Goal: Task Accomplishment & Management: Use online tool/utility

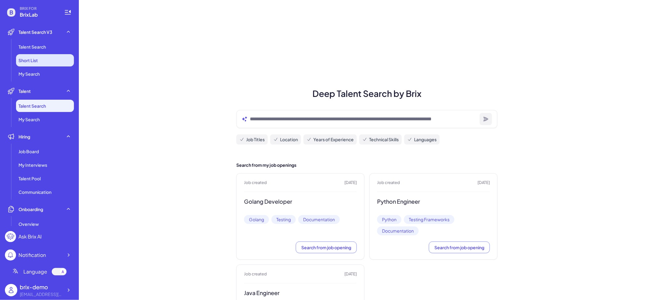
click at [48, 63] on li "Short List" at bounding box center [45, 60] width 58 height 12
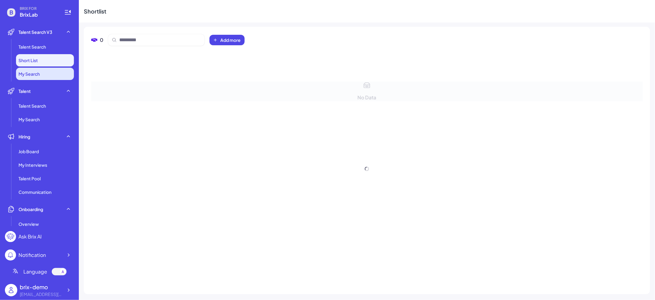
click at [50, 71] on li "My Search" at bounding box center [45, 74] width 58 height 12
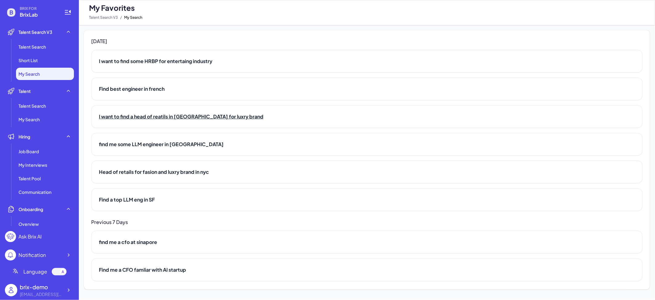
click at [152, 120] on h2 "I want to find a head of reatils in [GEOGRAPHIC_DATA] for luxry brand" at bounding box center [367, 116] width 536 height 7
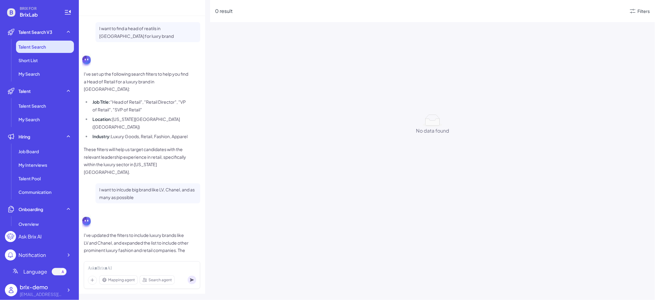
click at [55, 52] on li "Talent Search" at bounding box center [45, 47] width 58 height 12
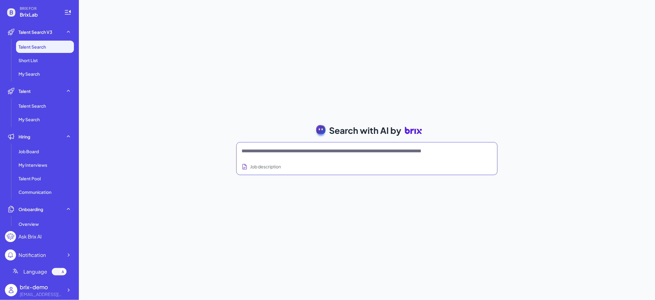
click at [285, 150] on textarea at bounding box center [360, 151] width 236 height 7
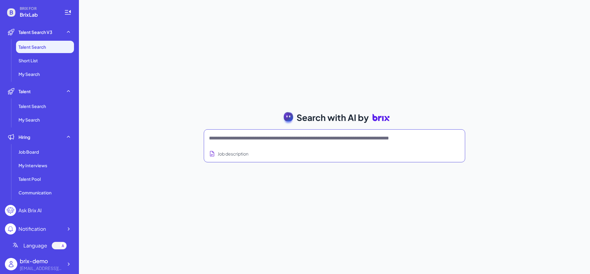
click at [384, 145] on div "Job description" at bounding box center [334, 151] width 251 height 15
click at [388, 145] on div "Job description" at bounding box center [334, 151] width 251 height 15
click at [386, 141] on textarea at bounding box center [327, 137] width 236 height 7
type textarea "**********"
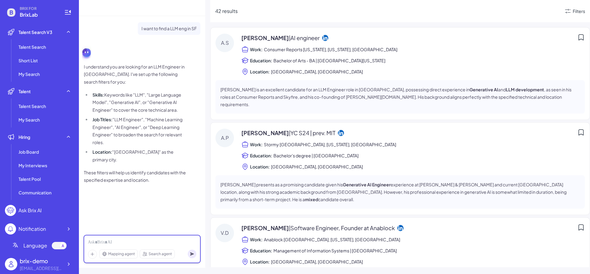
click at [137, 242] on div at bounding box center [142, 242] width 108 height 7
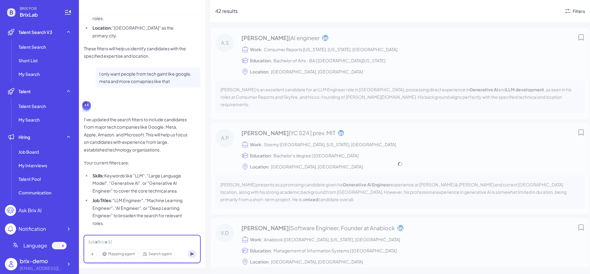
scroll to position [153, 0]
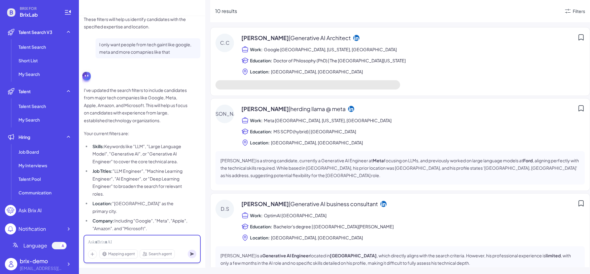
click at [138, 242] on div at bounding box center [142, 242] width 108 height 7
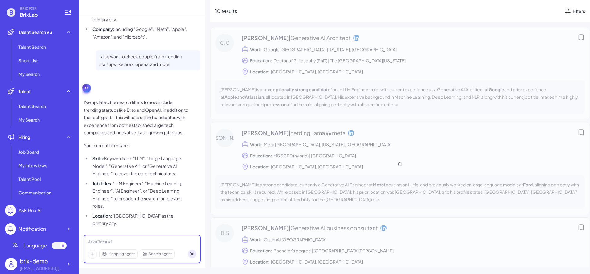
scroll to position [349, 0]
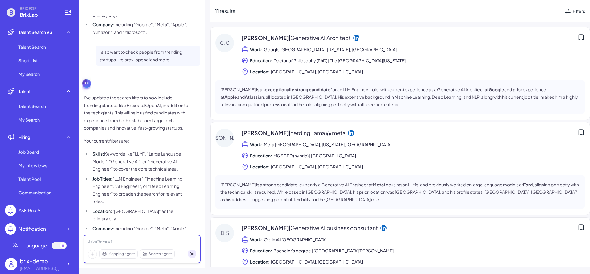
click at [119, 240] on div at bounding box center [142, 242] width 108 height 7
click at [121, 243] on div at bounding box center [142, 242] width 108 height 7
click at [296, 57] on span "Doctor of Philosophy (PhD) | The [GEOGRAPHIC_DATA][US_STATE]" at bounding box center [339, 60] width 132 height 7
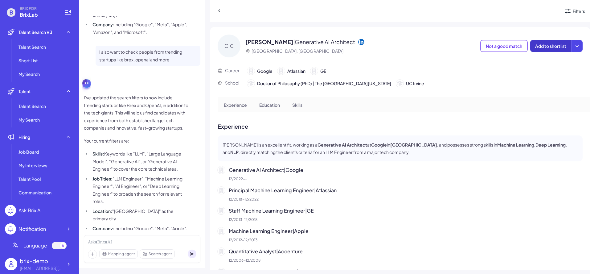
click at [560, 49] on button "Add to shortlist" at bounding box center [550, 46] width 41 height 12
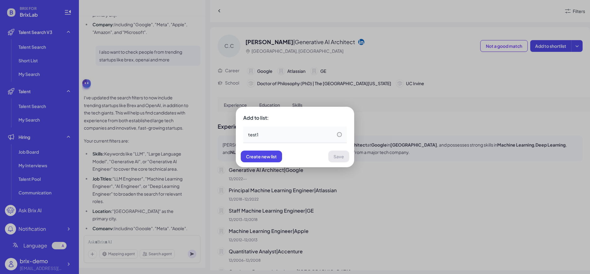
click at [335, 137] on div "test1" at bounding box center [295, 134] width 94 height 6
click at [342, 159] on button "Save" at bounding box center [338, 156] width 21 height 12
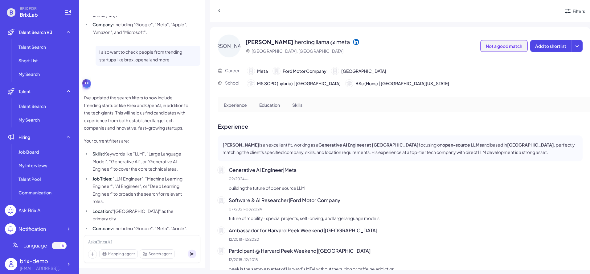
click at [510, 45] on span "Not a good match" at bounding box center [504, 46] width 36 height 6
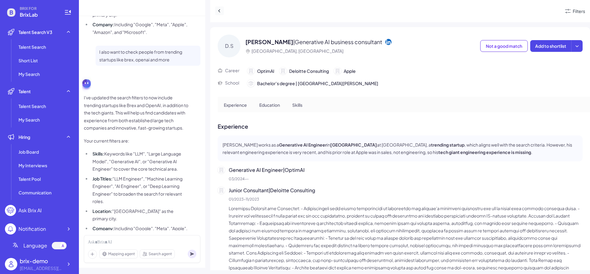
click at [219, 10] on icon at bounding box center [219, 11] width 6 height 6
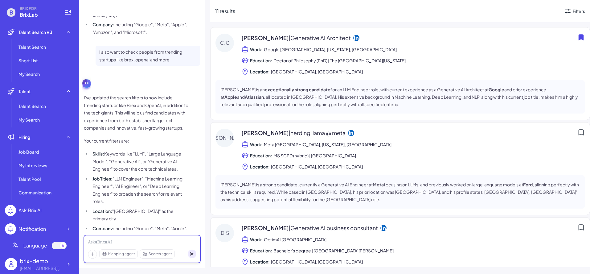
click at [127, 242] on div at bounding box center [142, 242] width 108 height 7
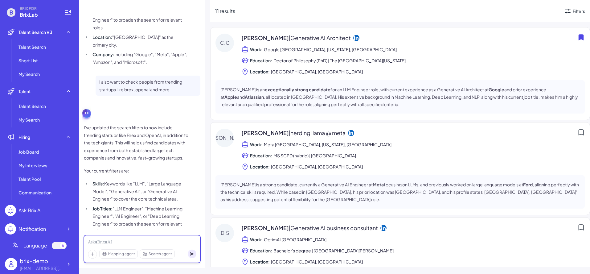
scroll to position [349, 0]
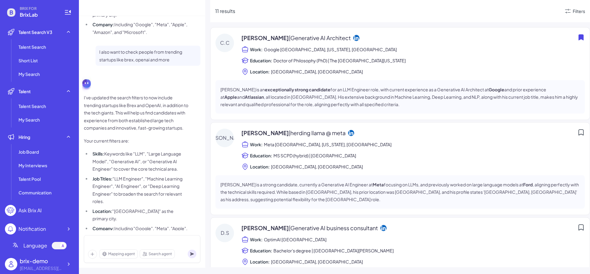
click at [125, 256] on div "Mapping agent" at bounding box center [119, 253] width 38 height 9
click at [159, 256] on div "Search agent" at bounding box center [157, 253] width 35 height 9
click at [129, 258] on div "Mapping agent Search agent" at bounding box center [131, 253] width 87 height 9
click at [128, 255] on span "Mapping agent" at bounding box center [121, 254] width 27 height 6
click at [122, 243] on div at bounding box center [142, 242] width 108 height 7
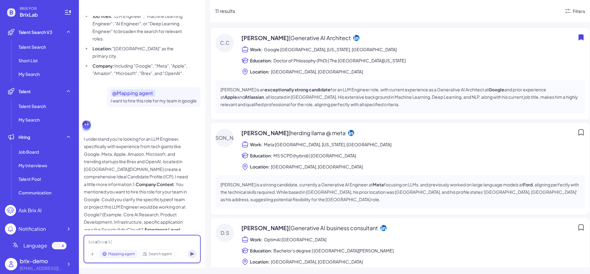
scroll to position [533, 0]
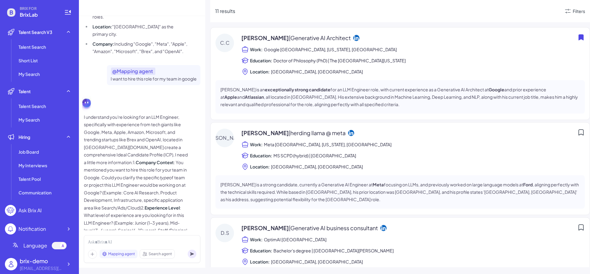
click at [131, 174] on p "I understand you're looking for an LLM Engineer, specifically with experience f…" at bounding box center [136, 177] width 105 height 129
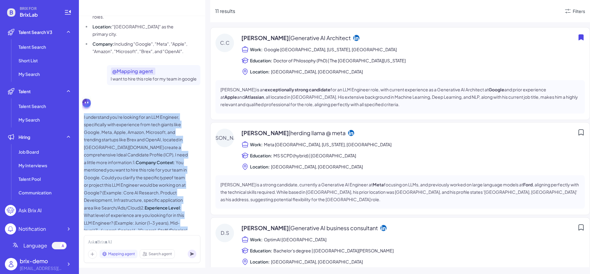
click at [134, 194] on p "I understand you're looking for an LLM Engineer, specifically with experience f…" at bounding box center [136, 177] width 105 height 129
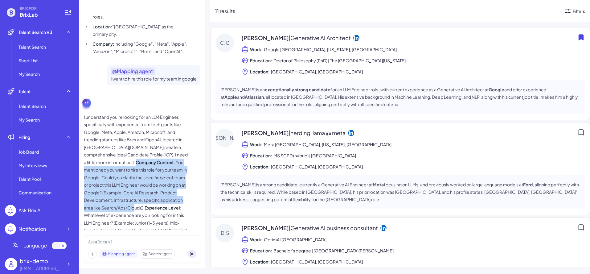
drag, startPoint x: 113, startPoint y: 139, endPoint x: 132, endPoint y: 184, distance: 49.3
click at [132, 184] on p "I understand you're looking for an LLM Engineer, specifically with experience f…" at bounding box center [136, 177] width 105 height 129
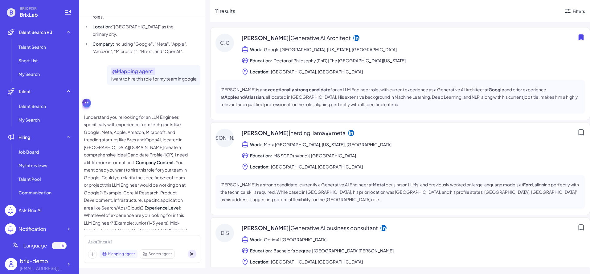
click at [138, 194] on p "I understand you're looking for an LLM Engineer, specifically with experience f…" at bounding box center [136, 177] width 105 height 129
drag, startPoint x: 124, startPoint y: 170, endPoint x: 157, endPoint y: 169, distance: 33.0
click at [157, 170] on p "I understand you're looking for an LLM Engineer, specifically with experience f…" at bounding box center [136, 177] width 105 height 129
copy p "Core AI Research"
click at [109, 239] on div at bounding box center [142, 242] width 108 height 7
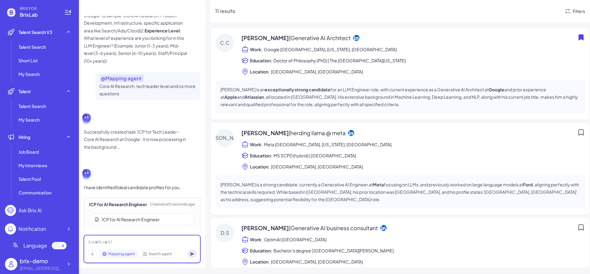
scroll to position [711, 0]
click at [175, 213] on div "Ideal Candidate Profile (ICP)" at bounding box center [142, 219] width 106 height 12
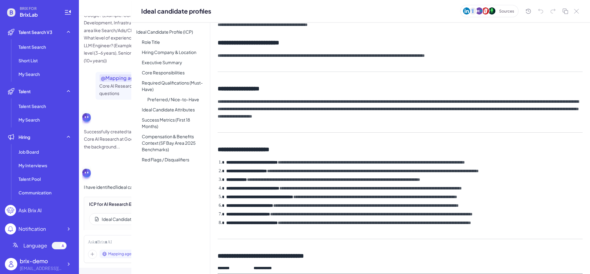
scroll to position [0, 0]
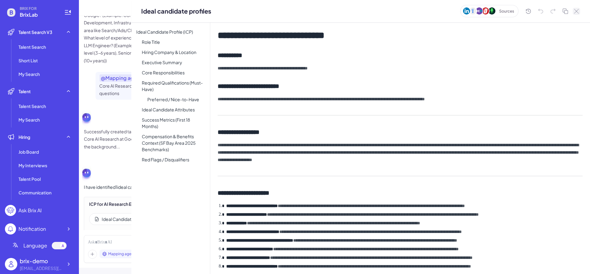
click at [578, 13] on icon at bounding box center [576, 11] width 4 height 4
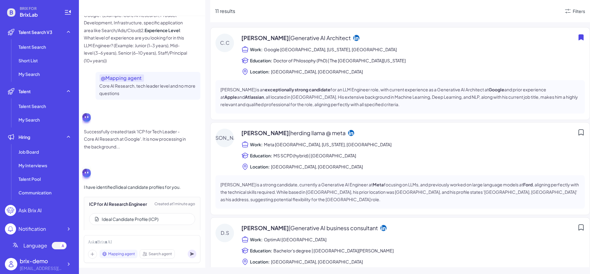
click at [162, 251] on span "Search agent" at bounding box center [160, 254] width 23 height 6
click at [153, 216] on div "Ideal Candidate Profile (ICP)" at bounding box center [130, 219] width 57 height 6
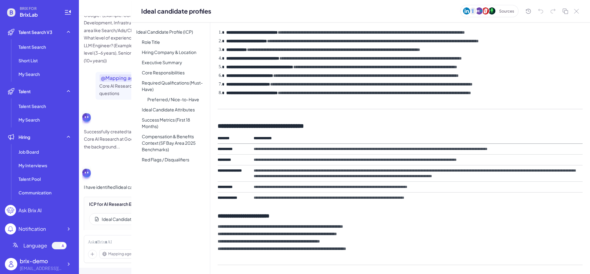
scroll to position [192, 0]
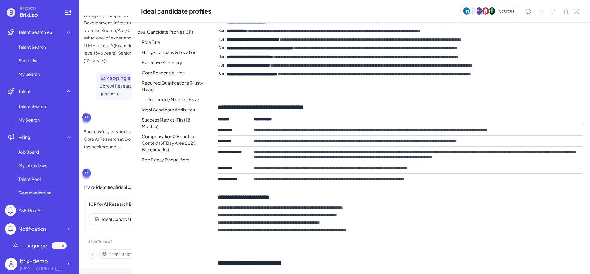
click at [362, 139] on td "**********" at bounding box center [416, 141] width 333 height 11
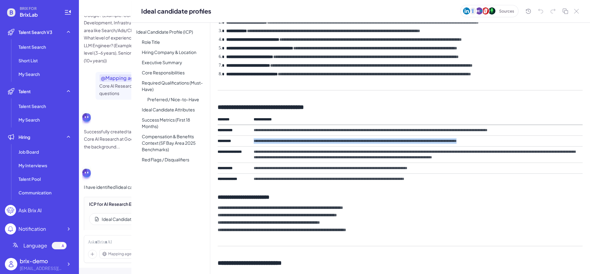
click at [362, 139] on td "**********" at bounding box center [416, 141] width 333 height 11
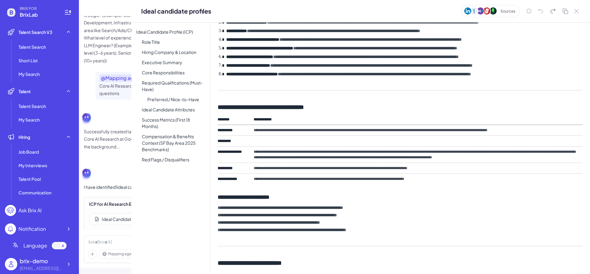
click at [580, 12] on div "Ideal candidate profiles" at bounding box center [360, 11] width 459 height 22
click at [576, 13] on icon at bounding box center [576, 11] width 5 height 5
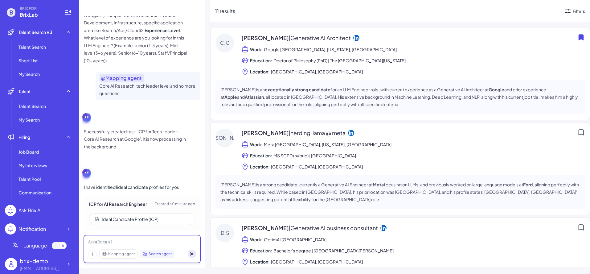
click at [157, 245] on div at bounding box center [142, 242] width 108 height 7
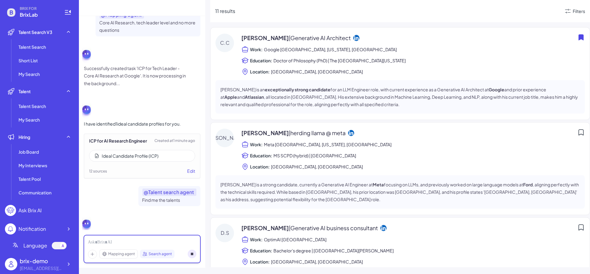
scroll to position [733, 0]
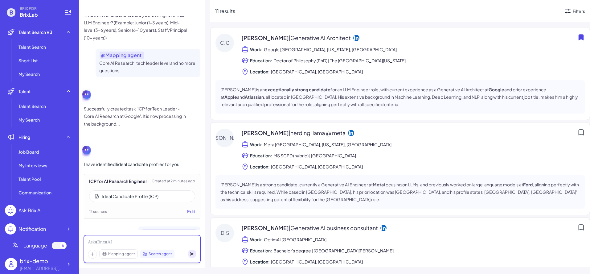
click at [146, 243] on div at bounding box center [142, 242] width 108 height 7
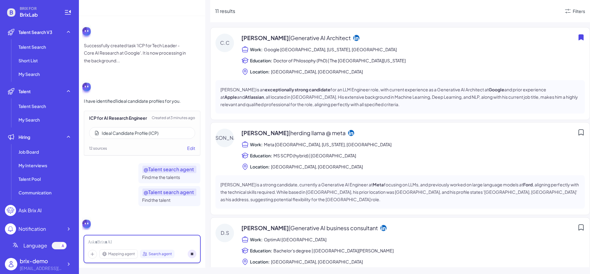
scroll to position [756, 0]
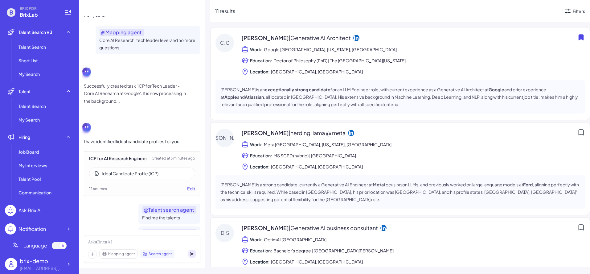
click at [158, 257] on div "Search agent" at bounding box center [157, 253] width 35 height 9
click at [157, 256] on span "Search agent" at bounding box center [160, 254] width 23 height 6
click at [149, 243] on div at bounding box center [142, 242] width 108 height 7
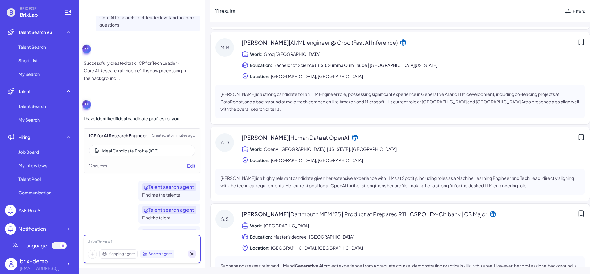
scroll to position [369, 0]
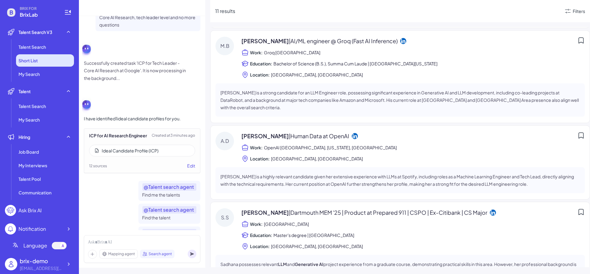
click at [54, 60] on li "Short List" at bounding box center [45, 60] width 58 height 12
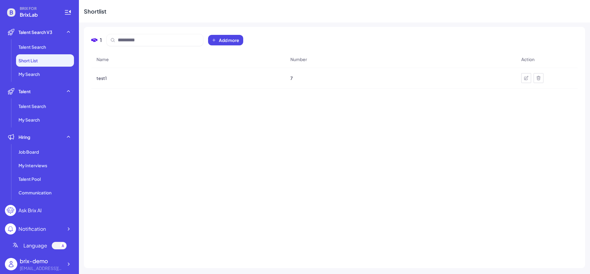
click at [111, 80] on div "test1" at bounding box center [188, 77] width 193 height 17
click at [99, 75] on span "test1" at bounding box center [101, 78] width 10 height 6
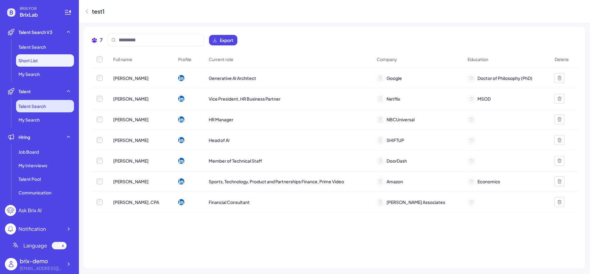
click at [53, 106] on li "Talent Search" at bounding box center [45, 106] width 58 height 12
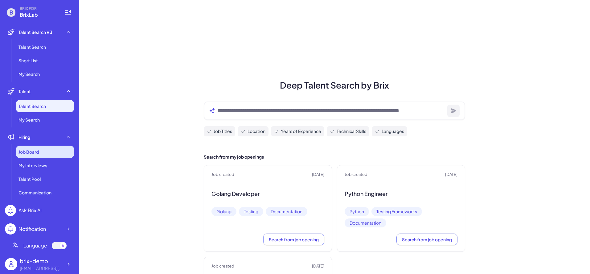
click at [36, 152] on span "Job Board" at bounding box center [28, 152] width 20 height 6
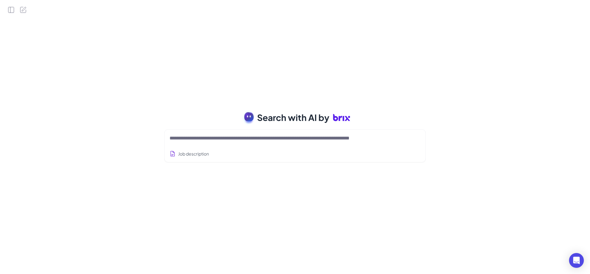
click at [12, 15] on div "Search with AI by Job description Job Titles Location Years of Experience Techn…" at bounding box center [295, 137] width 590 height 274
click at [11, 10] on icon "Open Side Panel" at bounding box center [10, 9] width 7 height 7
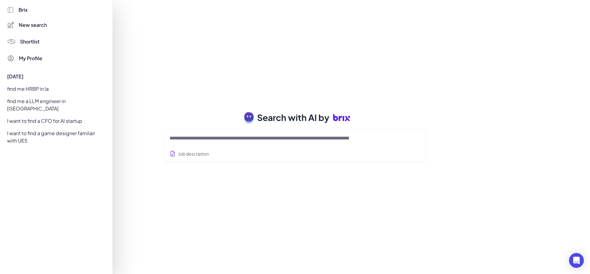
click at [39, 116] on div "I want to find a CFO for AI startup" at bounding box center [54, 121] width 102 height 10
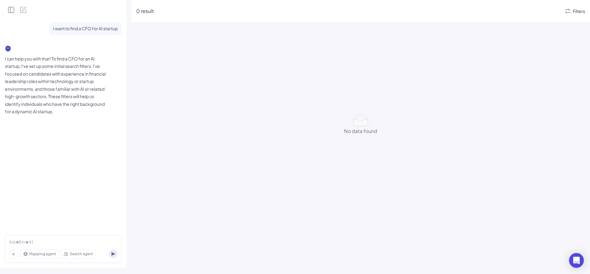
click at [11, 11] on icon "Open Side Panel" at bounding box center [10, 9] width 7 height 7
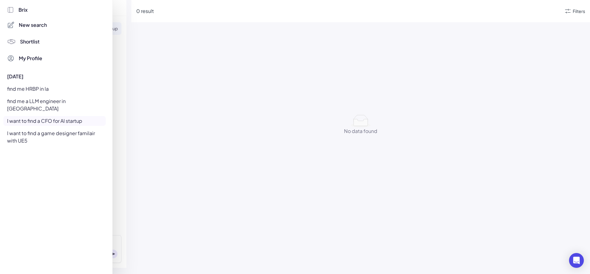
click at [43, 128] on div "I want to find a game designer familair with UE5" at bounding box center [54, 136] width 102 height 17
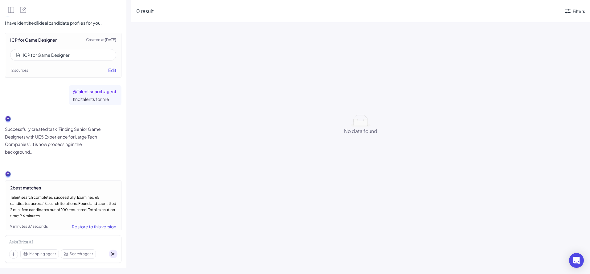
scroll to position [734, 0]
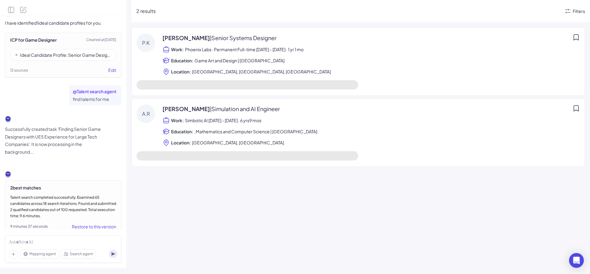
click at [53, 194] on div "Talent search completed successfully. Examined 65 candidates across 18 search i…" at bounding box center [63, 206] width 106 height 25
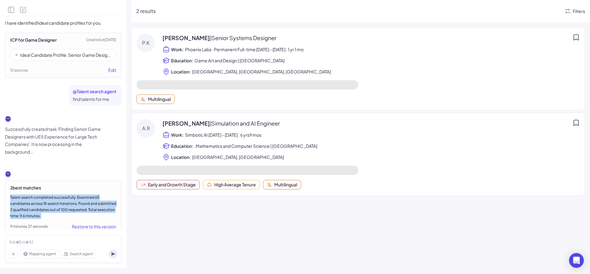
click at [53, 194] on div "Talent search completed successfully. Examined 65 candidates across 18 search i…" at bounding box center [63, 206] width 106 height 25
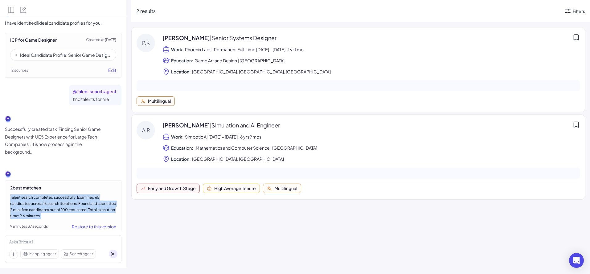
click at [56, 194] on div "Talent search completed successfully. Examined 65 candidates across 18 search i…" at bounding box center [63, 206] width 106 height 25
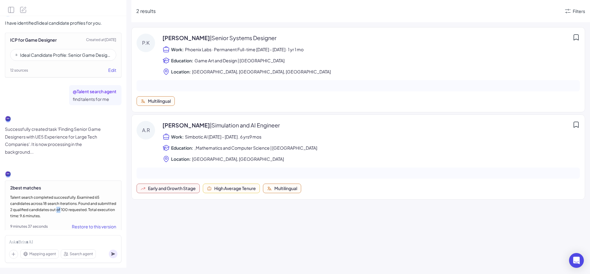
click at [56, 194] on div "Talent search completed successfully. Examined 65 candidates across 18 search i…" at bounding box center [63, 206] width 106 height 25
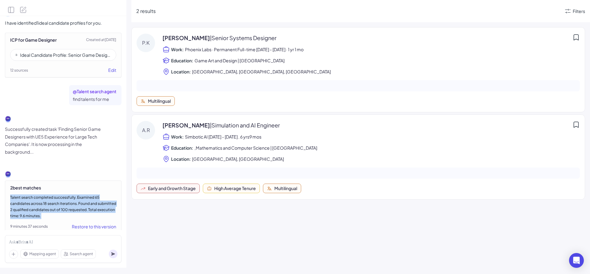
click at [56, 194] on div "Talent search completed successfully. Examined 65 candidates across 18 search i…" at bounding box center [63, 206] width 106 height 25
click at [74, 199] on div "Talent search completed successfully. Examined 65 candidates across 18 search i…" at bounding box center [63, 206] width 106 height 25
